Goal: Task Accomplishment & Management: Manage account settings

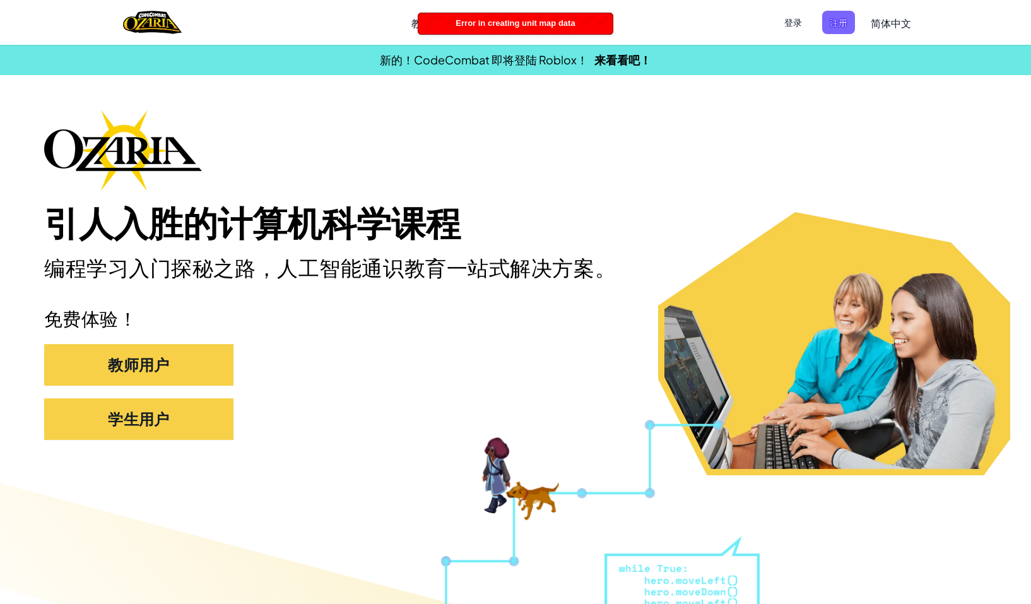
click at [883, 26] on span "简体中文" at bounding box center [891, 22] width 40 height 13
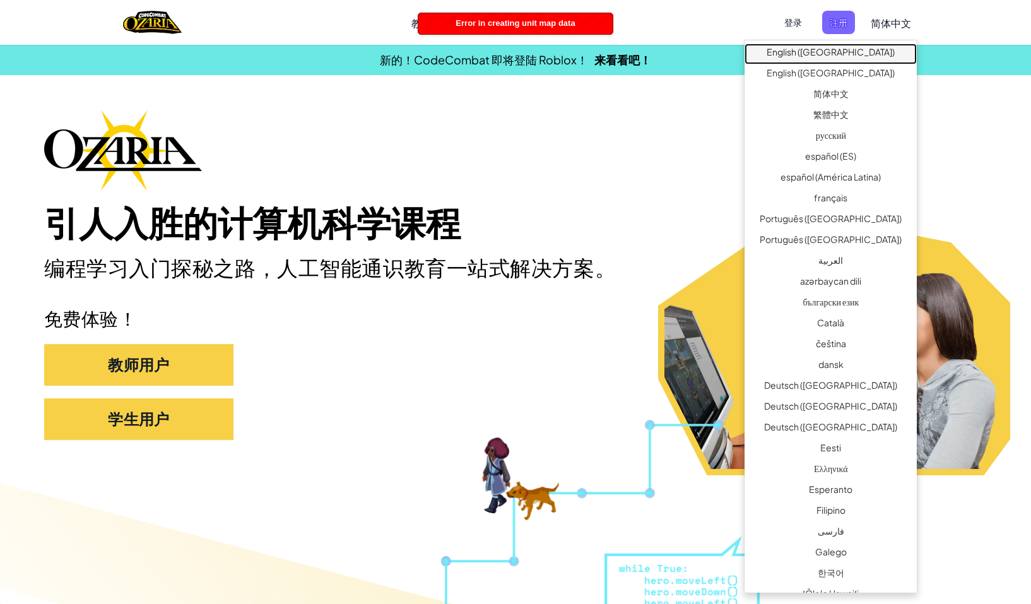
click at [882, 55] on link "English ([GEOGRAPHIC_DATA])" at bounding box center [831, 54] width 172 height 21
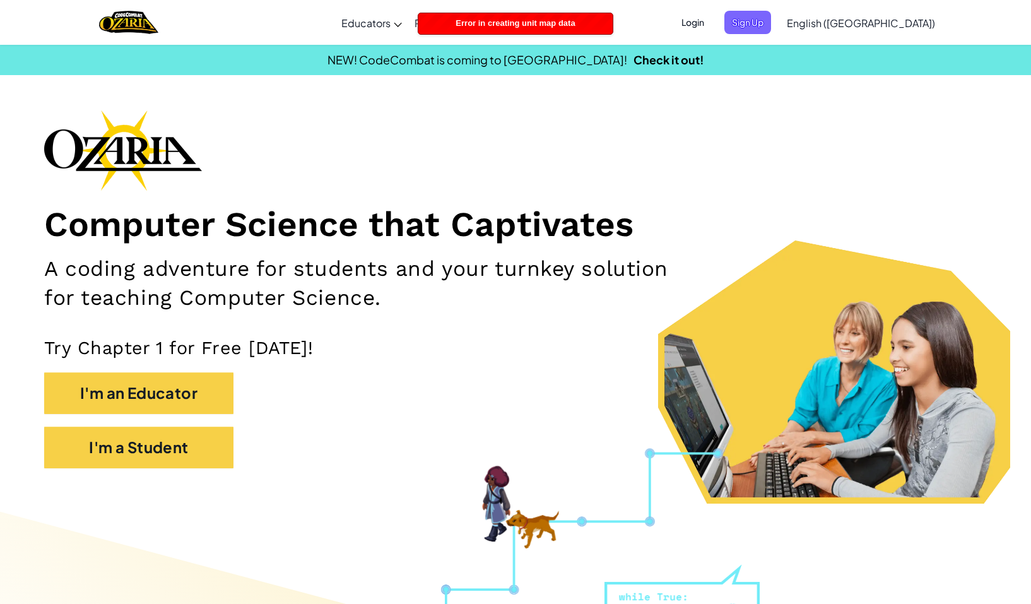
click at [712, 20] on span "Login" at bounding box center [693, 22] width 38 height 23
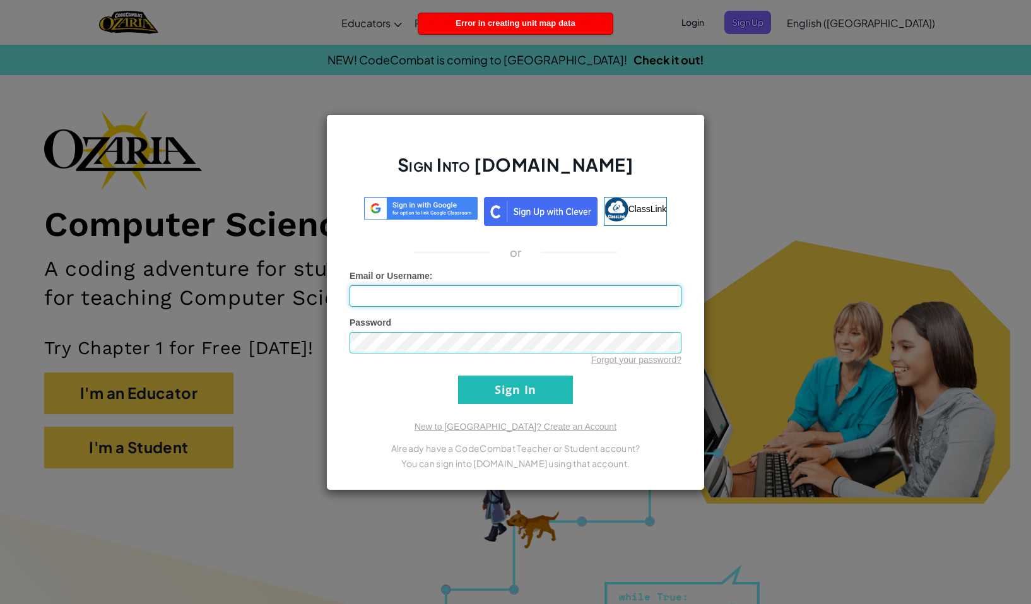
type input "arthurb353"
click at [533, 379] on input "Sign In" at bounding box center [515, 390] width 115 height 28
